Goal: Information Seeking & Learning: Learn about a topic

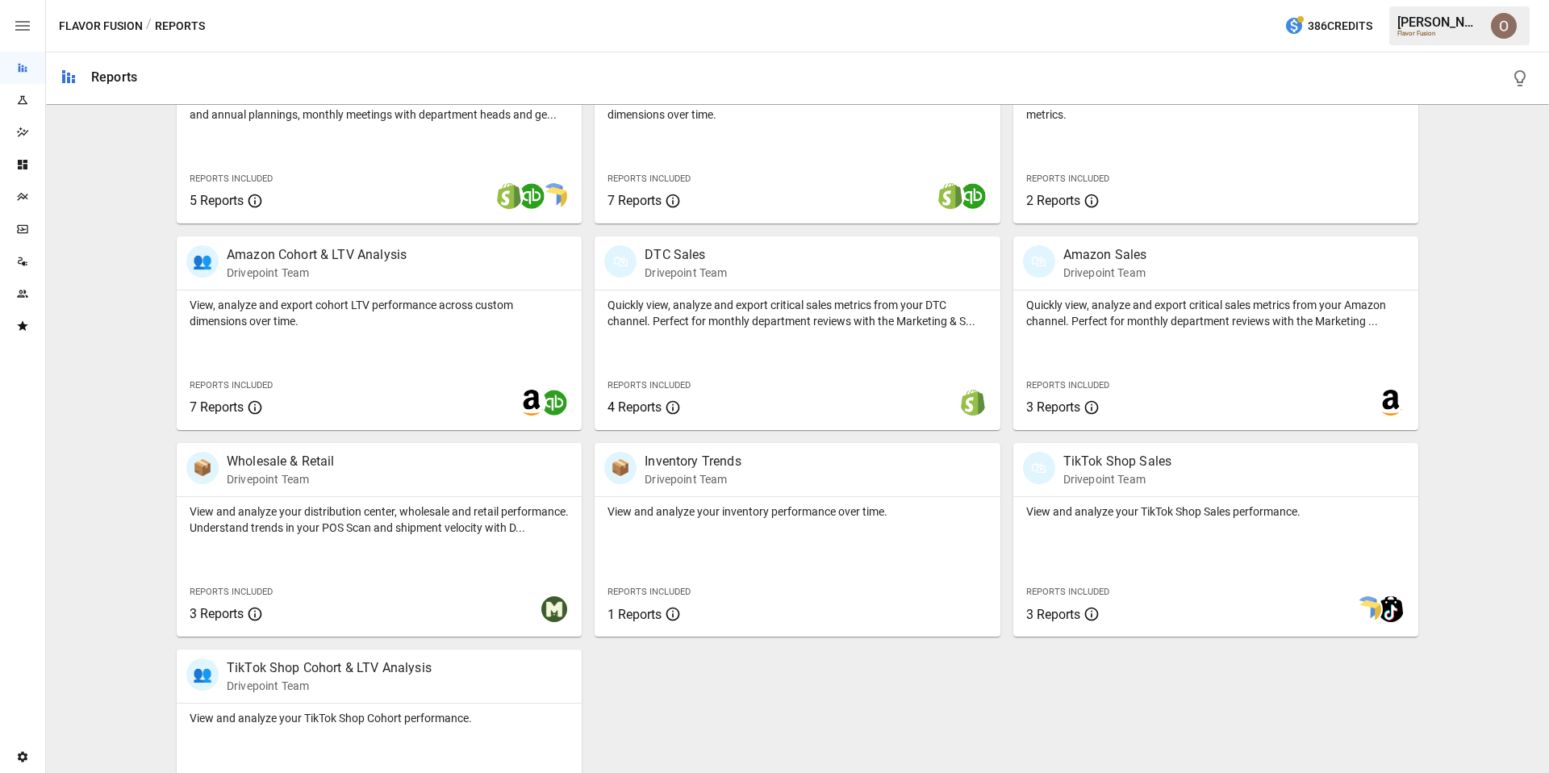
scroll to position [684, 0]
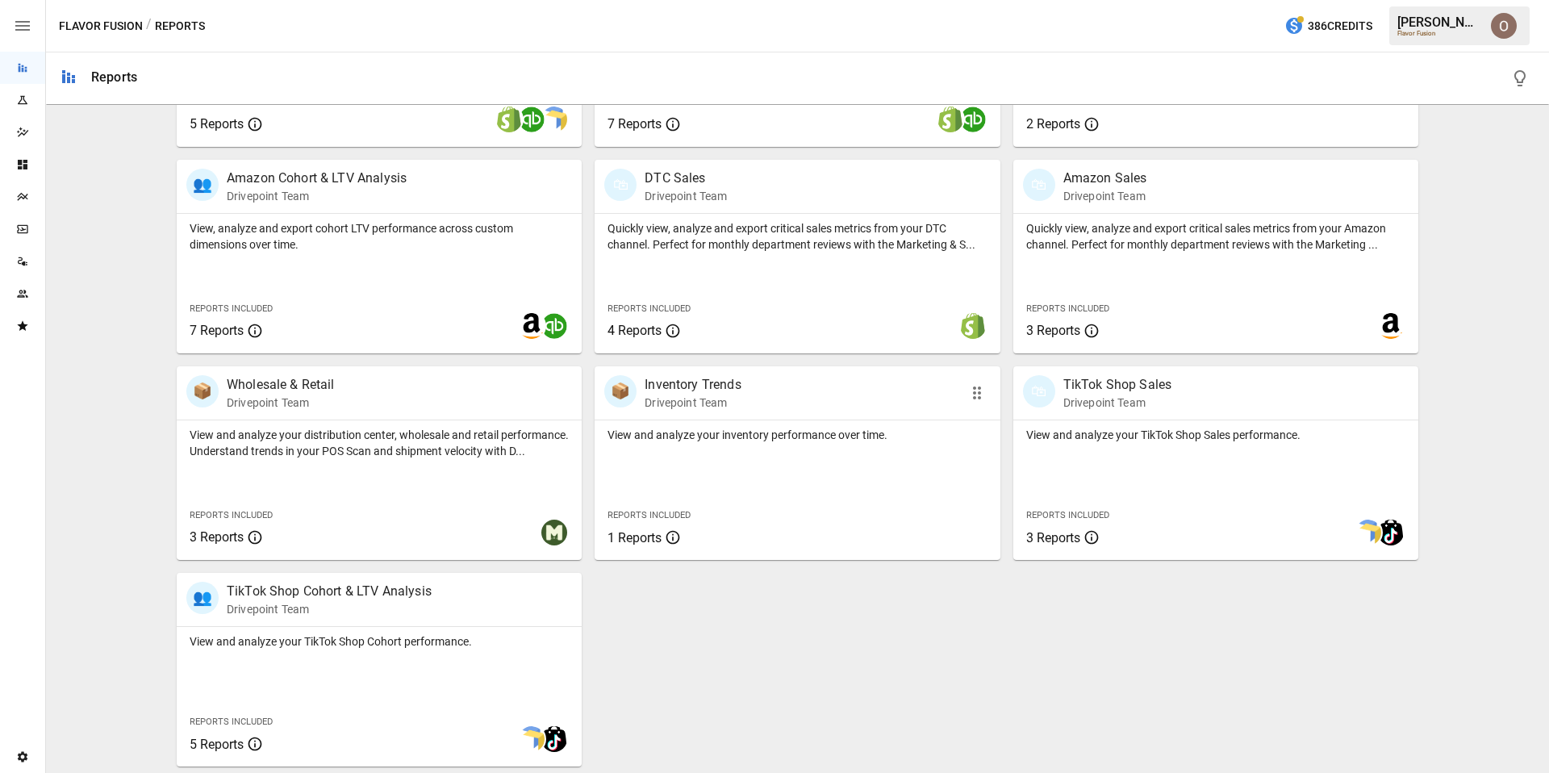
click at [795, 492] on div "View and analyze your inventory performance over time. Reports Included 1 Repor…" at bounding box center [796, 490] width 405 height 140
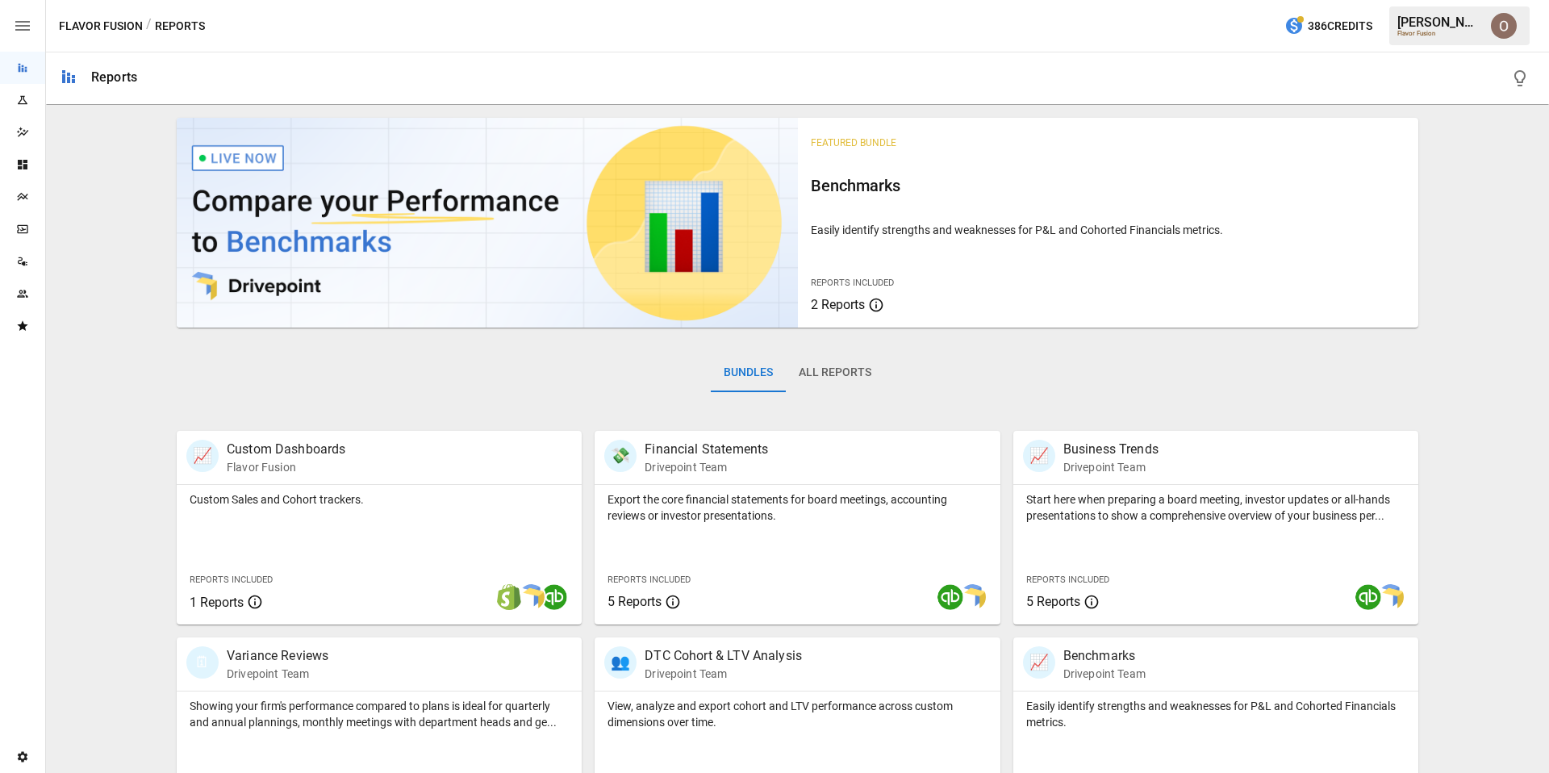
click at [844, 382] on button "All Reports" at bounding box center [835, 372] width 98 height 39
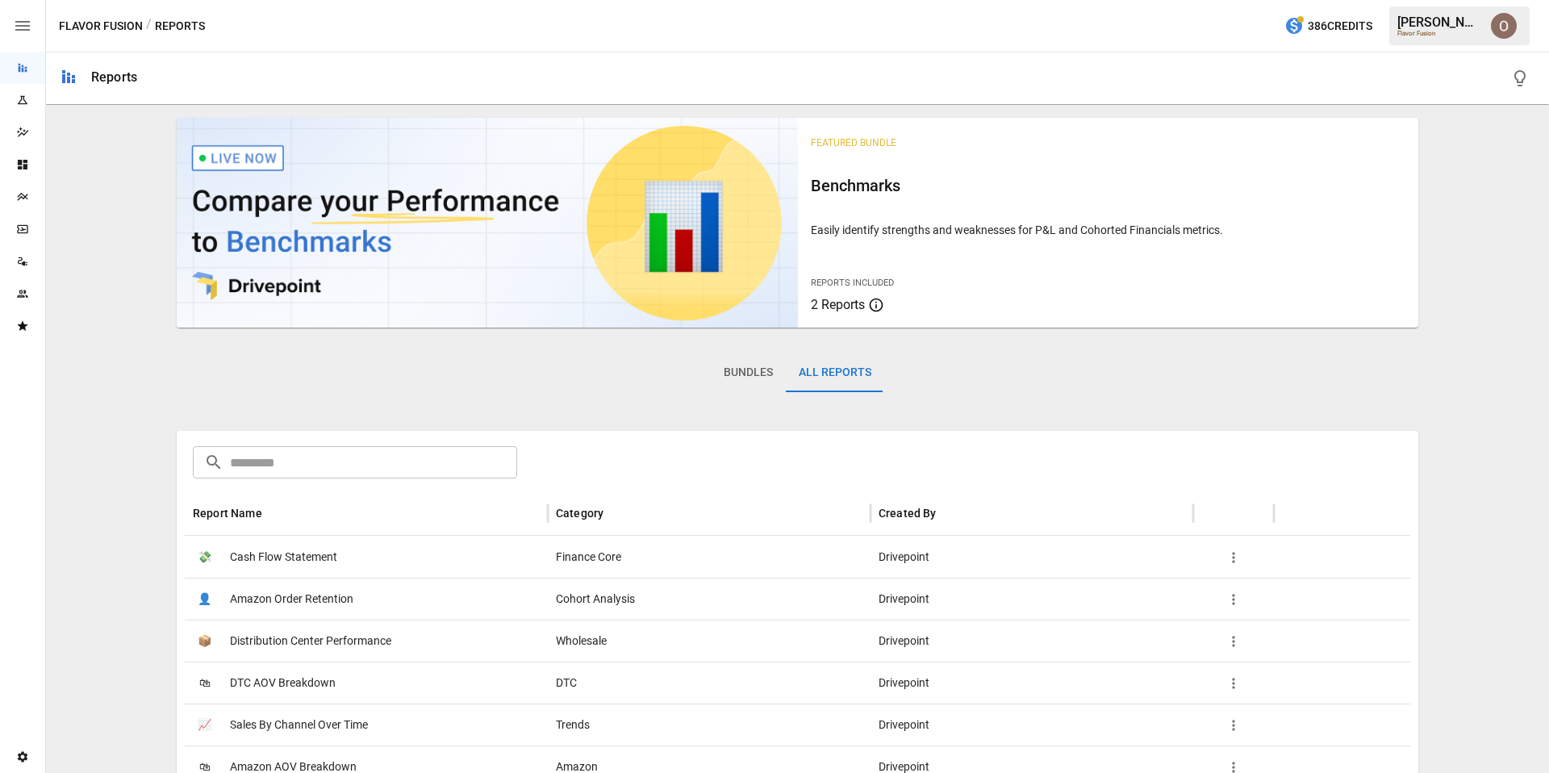
click at [284, 563] on span "Cash Flow Statement" at bounding box center [283, 556] width 107 height 41
